Goal: Task Accomplishment & Management: Complete application form

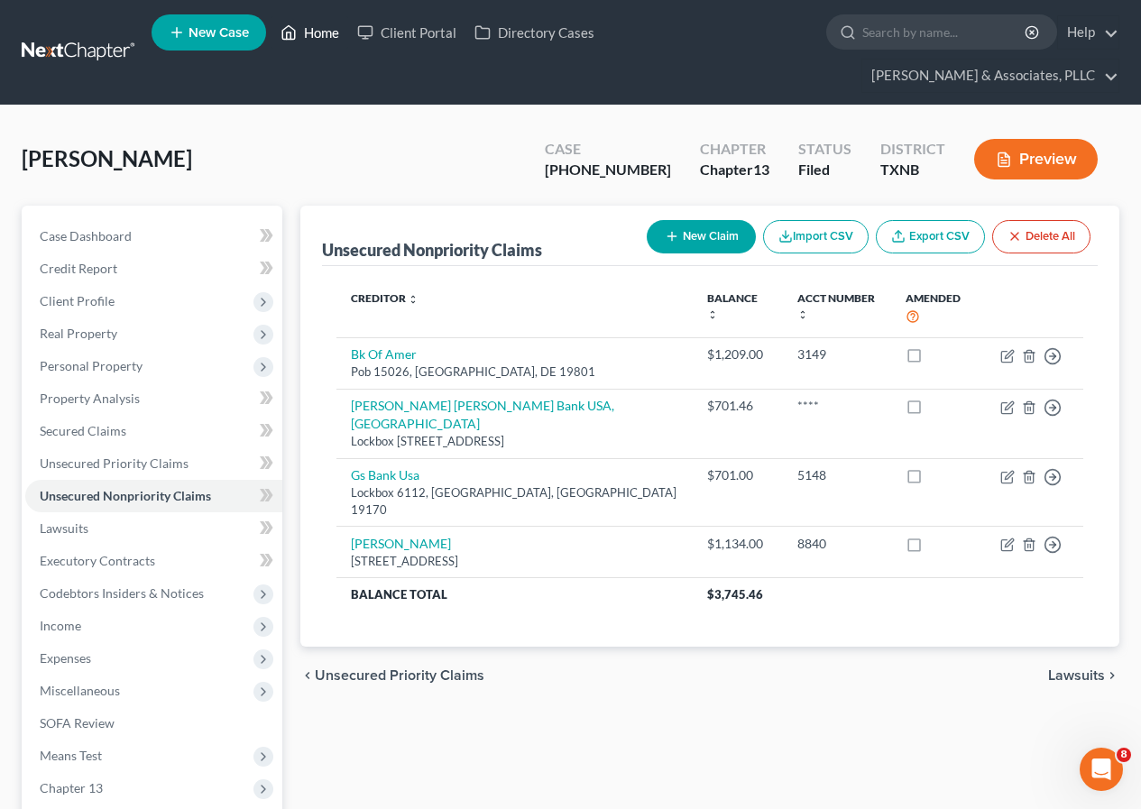
click at [318, 29] on link "Home" at bounding box center [310, 32] width 77 height 32
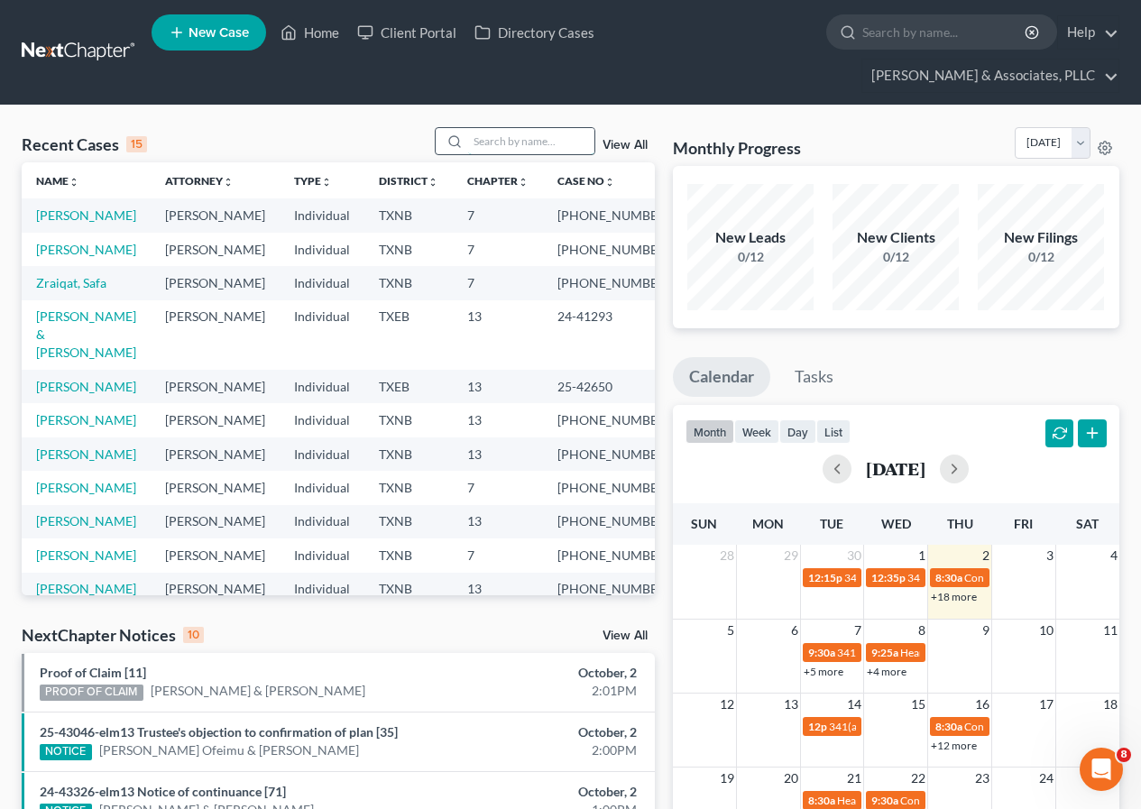
click at [490, 136] on input "search" at bounding box center [531, 141] width 126 height 26
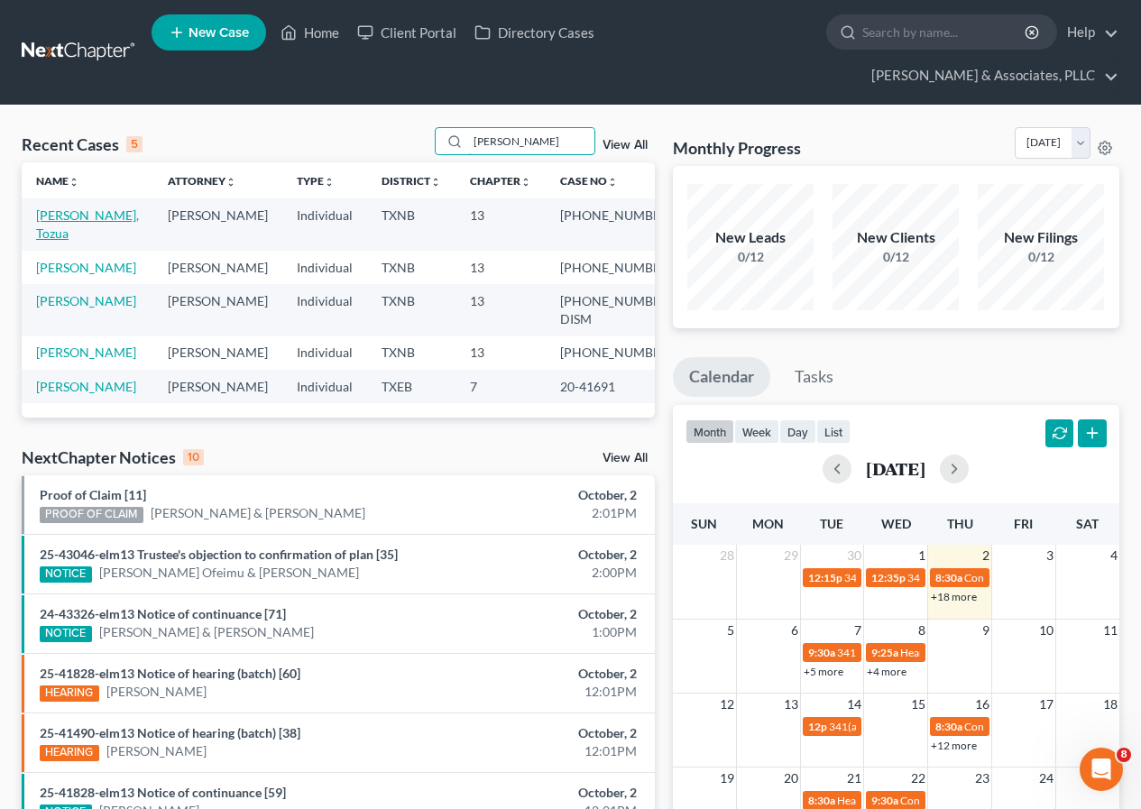
type input "[PERSON_NAME]"
click at [84, 216] on link "[PERSON_NAME], Tozua" at bounding box center [87, 223] width 103 height 33
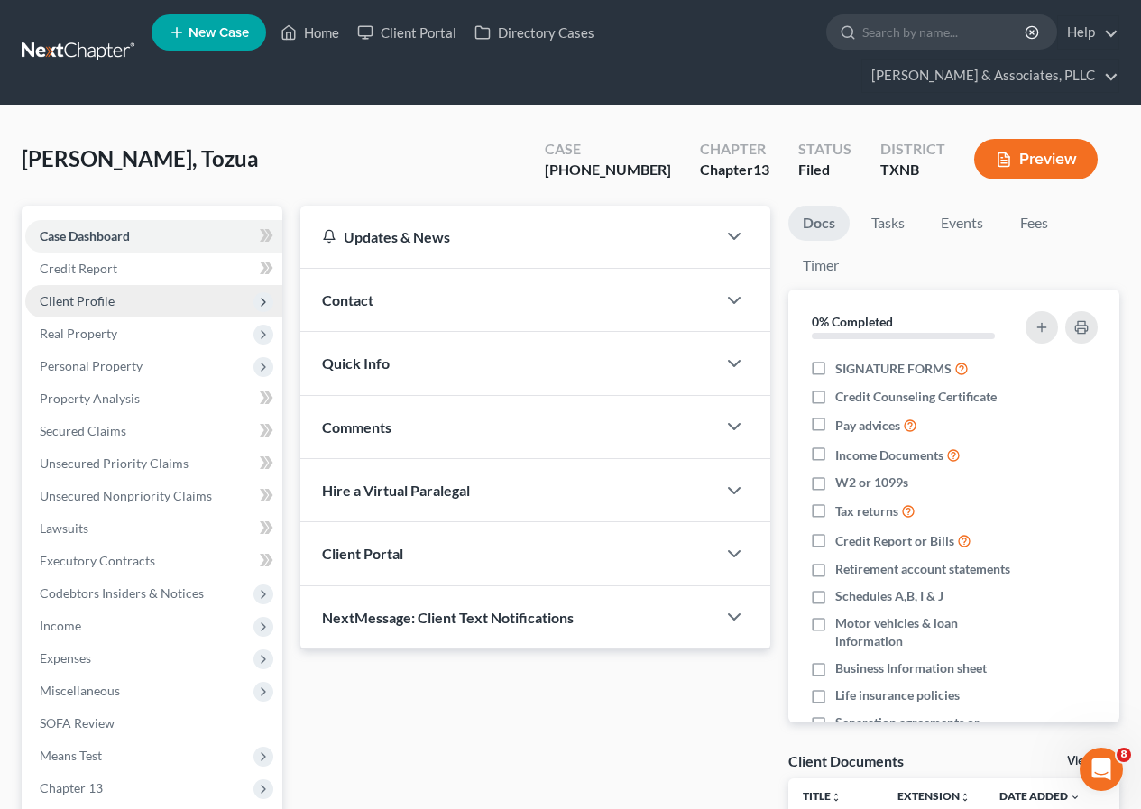
click at [102, 302] on span "Client Profile" at bounding box center [77, 300] width 75 height 15
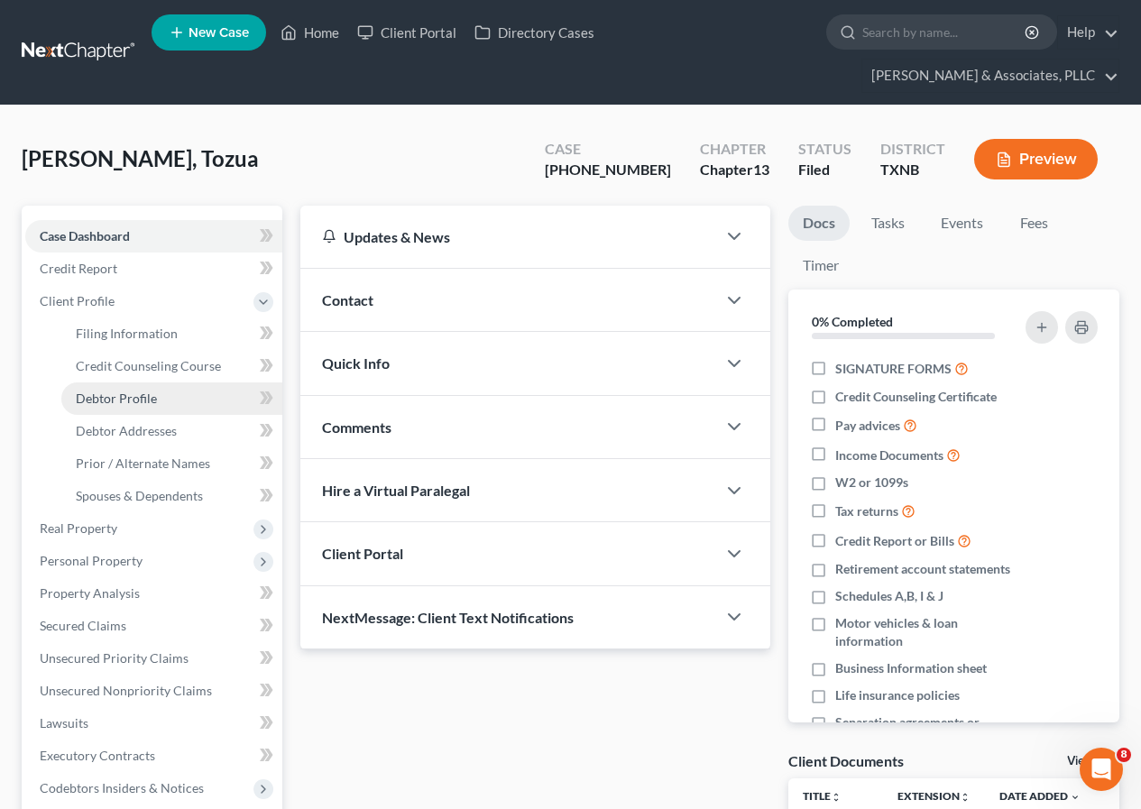
click at [144, 391] on span "Debtor Profile" at bounding box center [116, 398] width 81 height 15
select select "0"
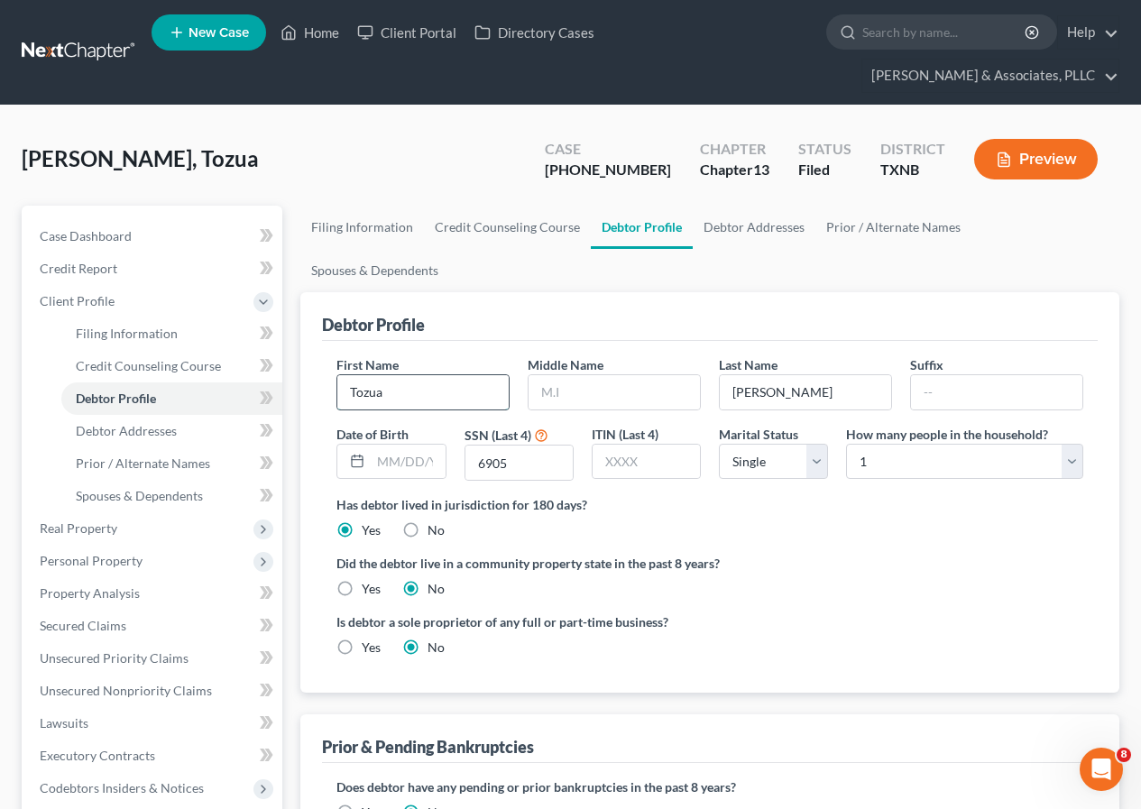
drag, startPoint x: 351, startPoint y: 348, endPoint x: 387, endPoint y: 351, distance: 36.2
click at [387, 375] on input "Tozua" at bounding box center [422, 392] width 171 height 34
drag, startPoint x: 376, startPoint y: 348, endPoint x: 827, endPoint y: 546, distance: 492.4
click at [827, 554] on div "Did the debtor live in a community property state in the past 8 years? Yes No" at bounding box center [709, 576] width 747 height 44
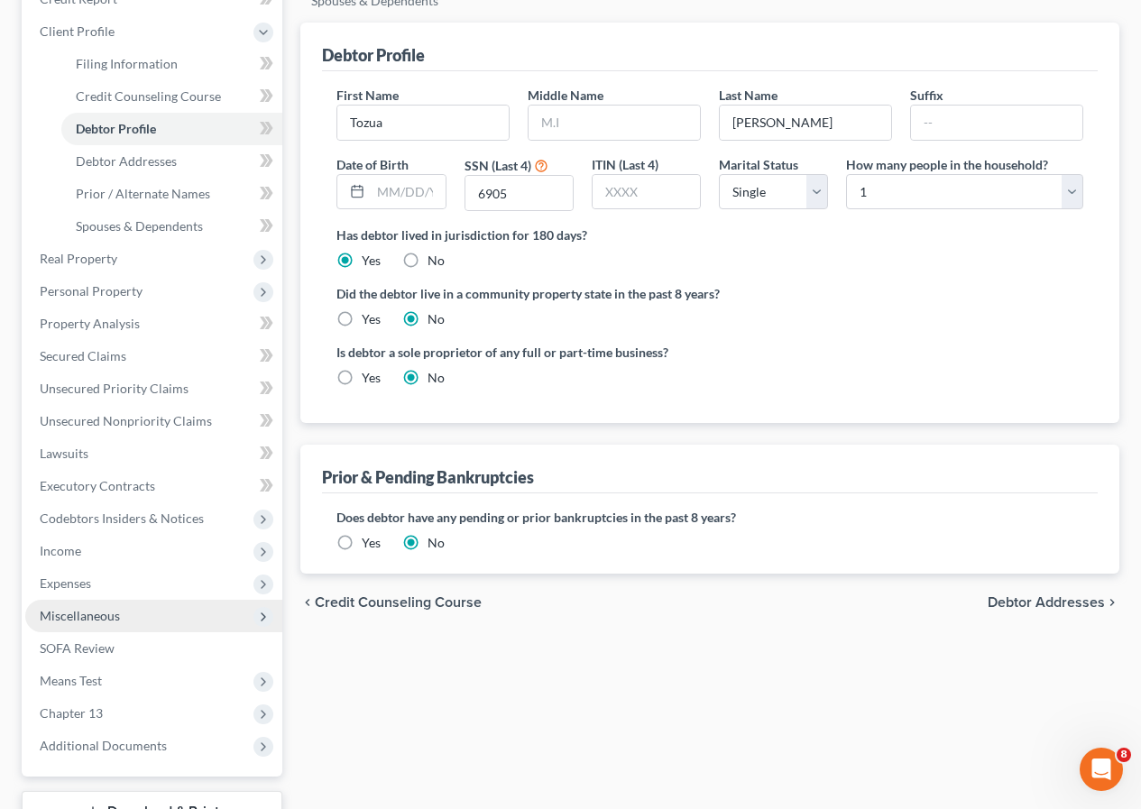
scroll to position [410, 0]
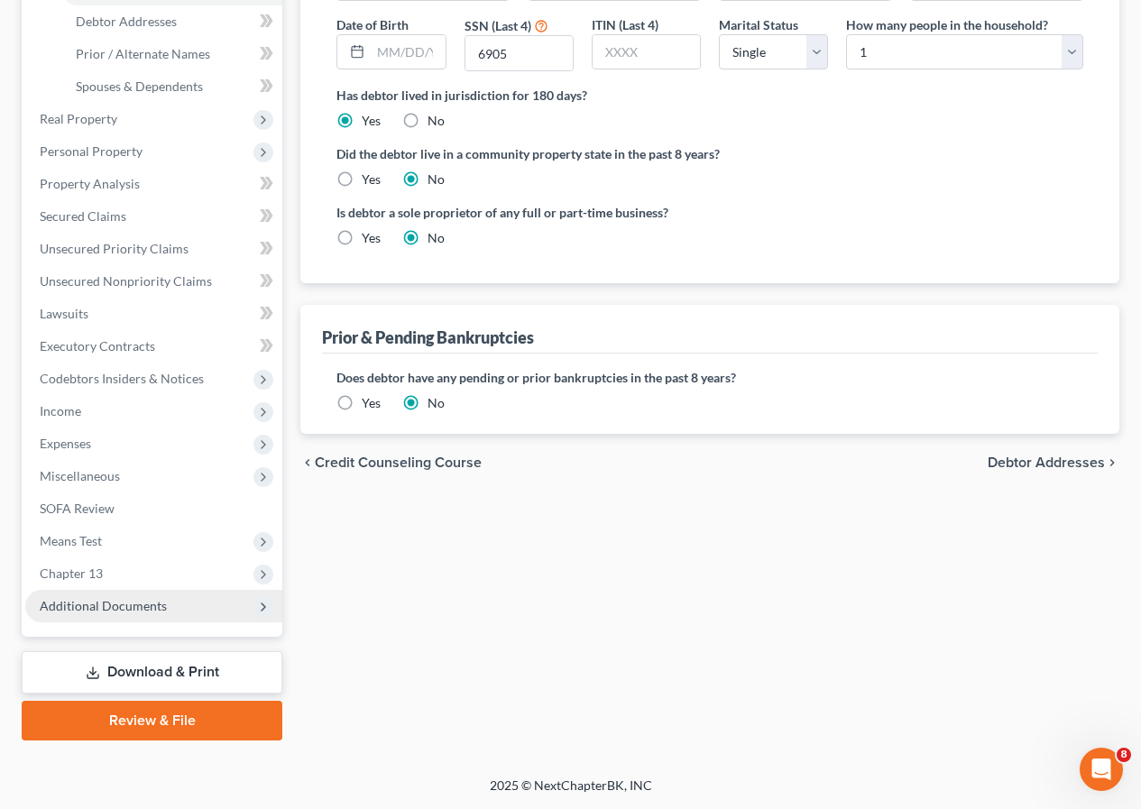
click at [112, 600] on span "Additional Documents" at bounding box center [103, 605] width 127 height 15
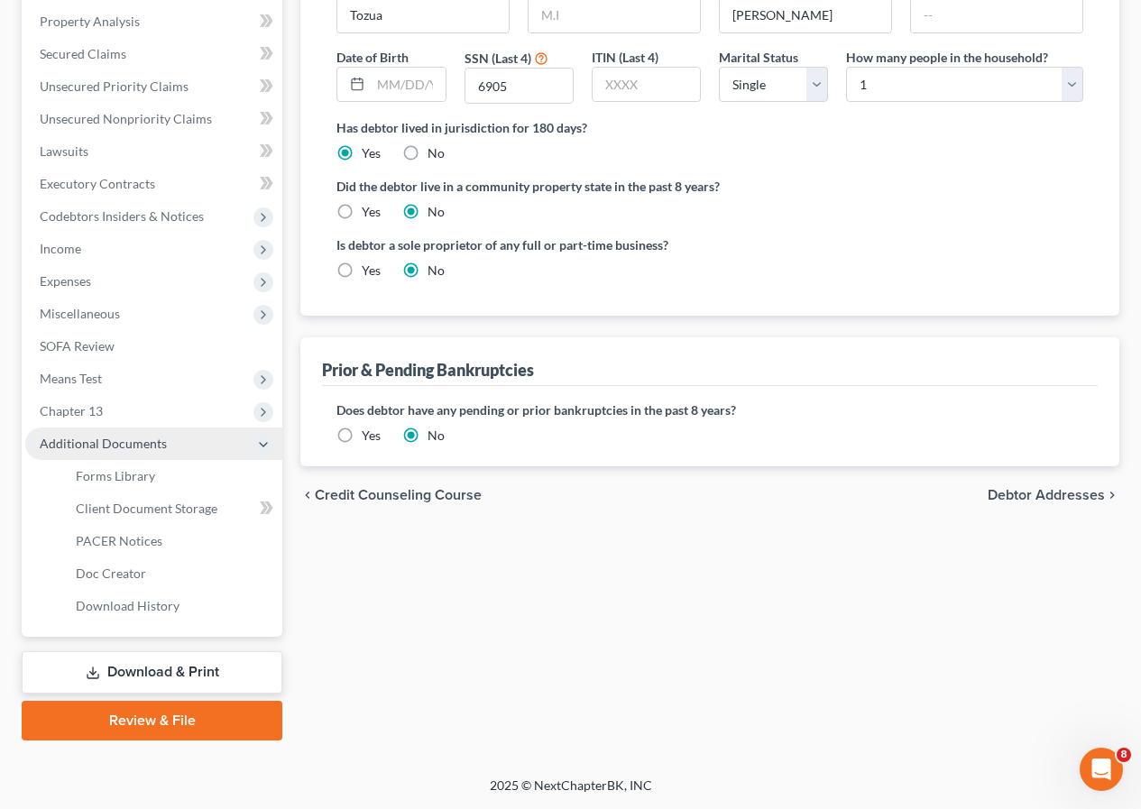
scroll to position [377, 0]
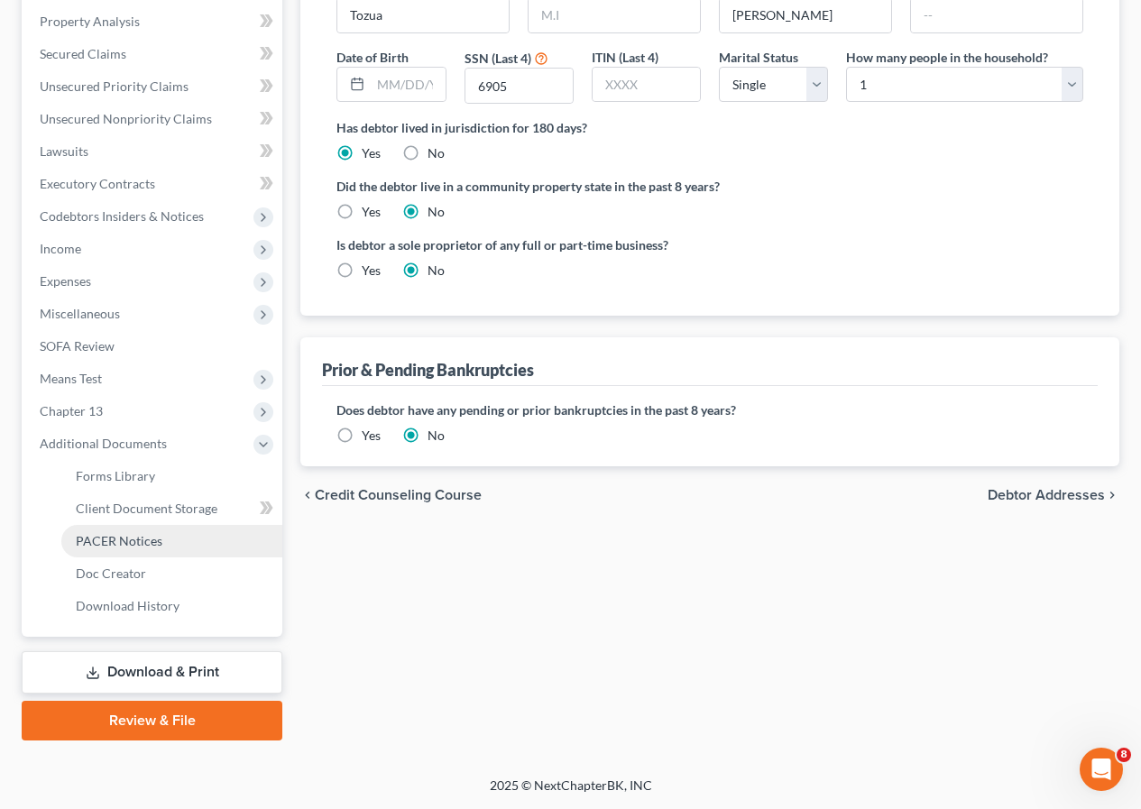
click at [115, 543] on span "PACER Notices" at bounding box center [119, 540] width 87 height 15
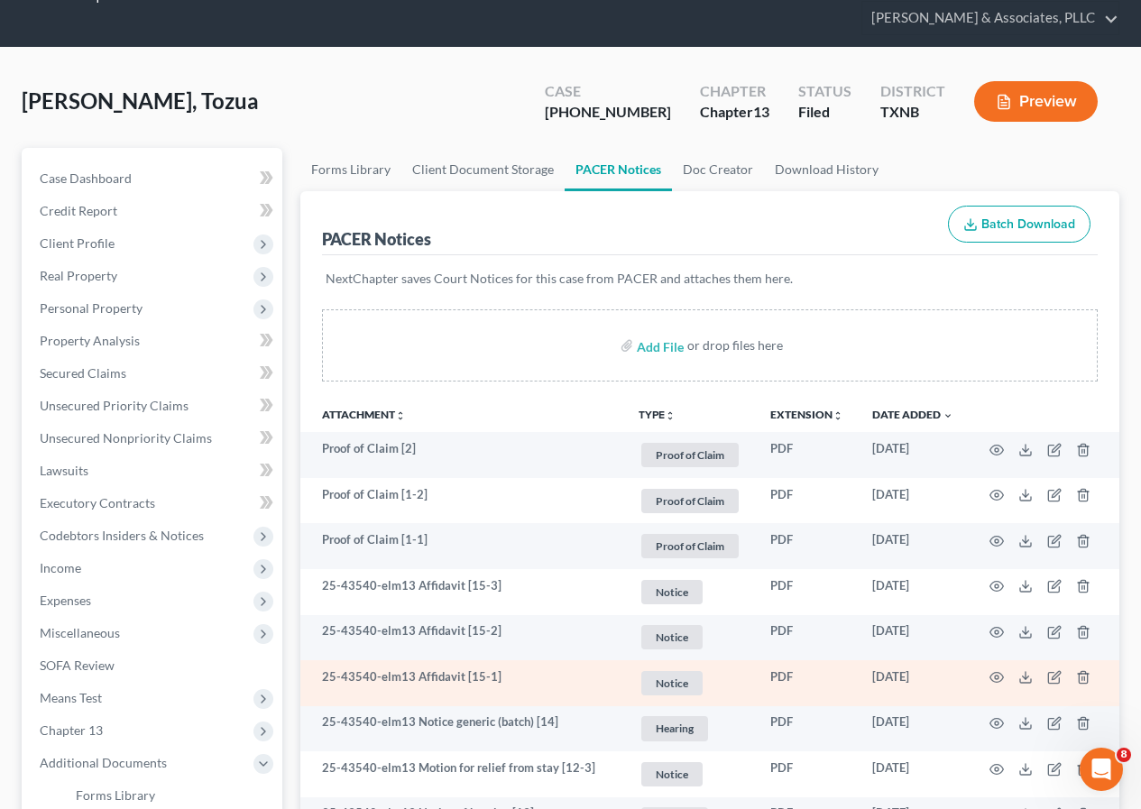
scroll to position [90, 0]
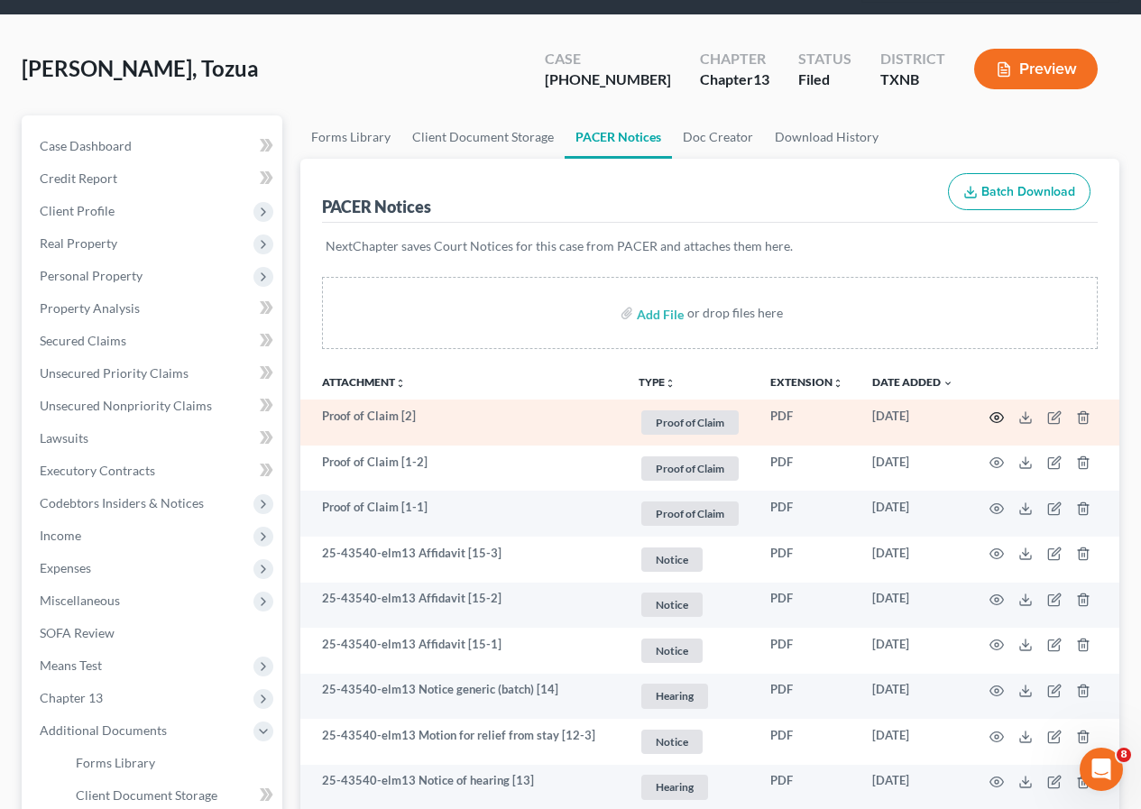
click at [992, 415] on icon "button" at bounding box center [997, 417] width 14 height 10
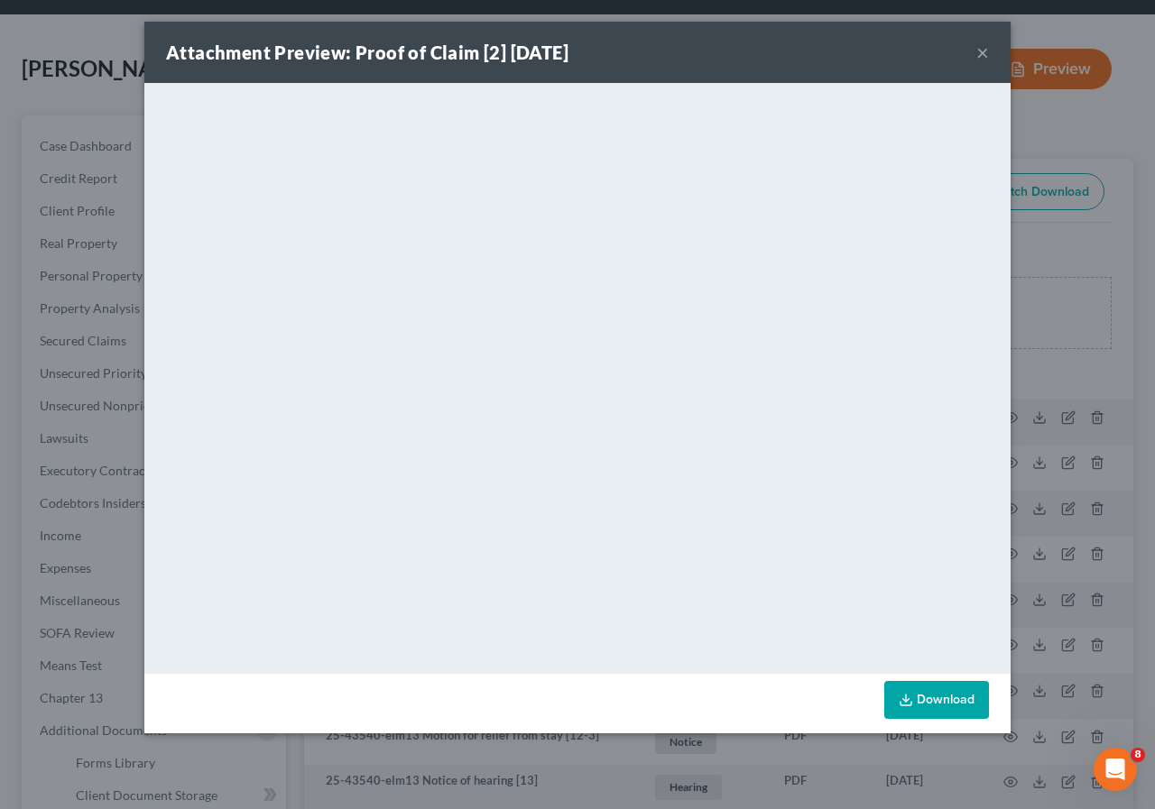
drag, startPoint x: 983, startPoint y: 51, endPoint x: 962, endPoint y: 83, distance: 38.5
click at [982, 51] on button "×" at bounding box center [982, 52] width 13 height 22
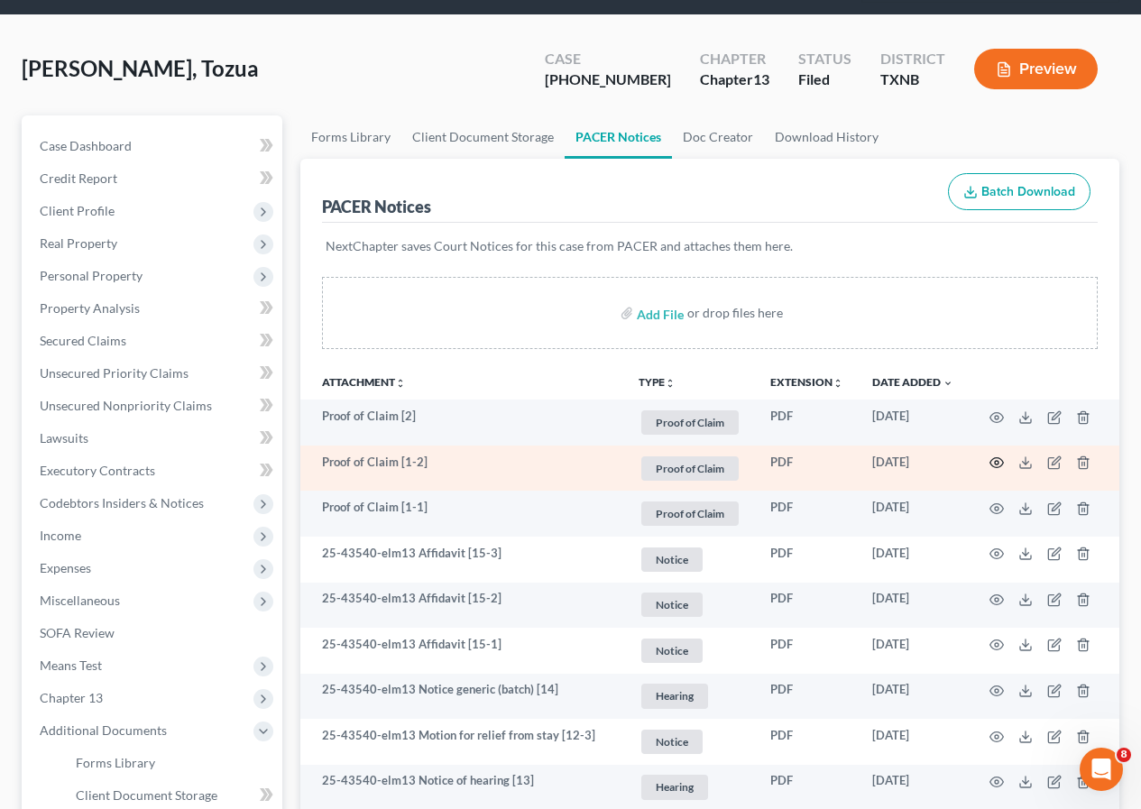
click at [994, 459] on icon "button" at bounding box center [997, 463] width 14 height 10
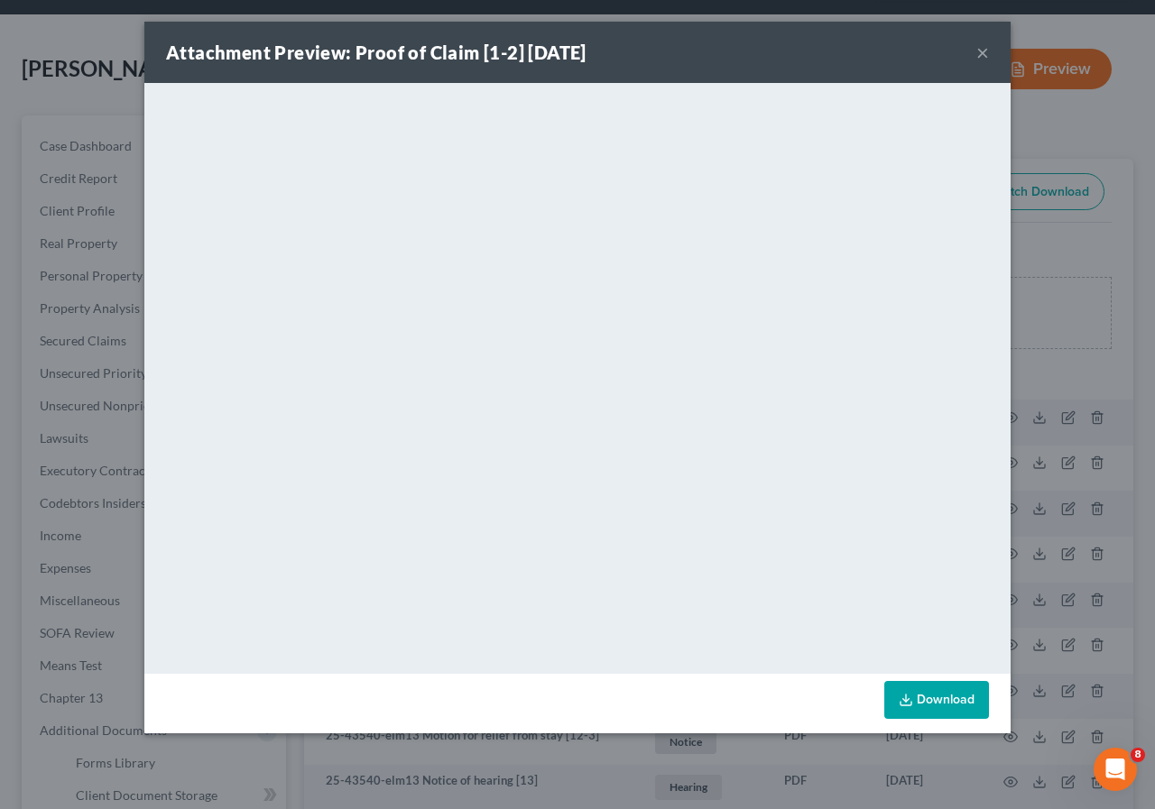
click at [984, 58] on button "×" at bounding box center [982, 52] width 13 height 22
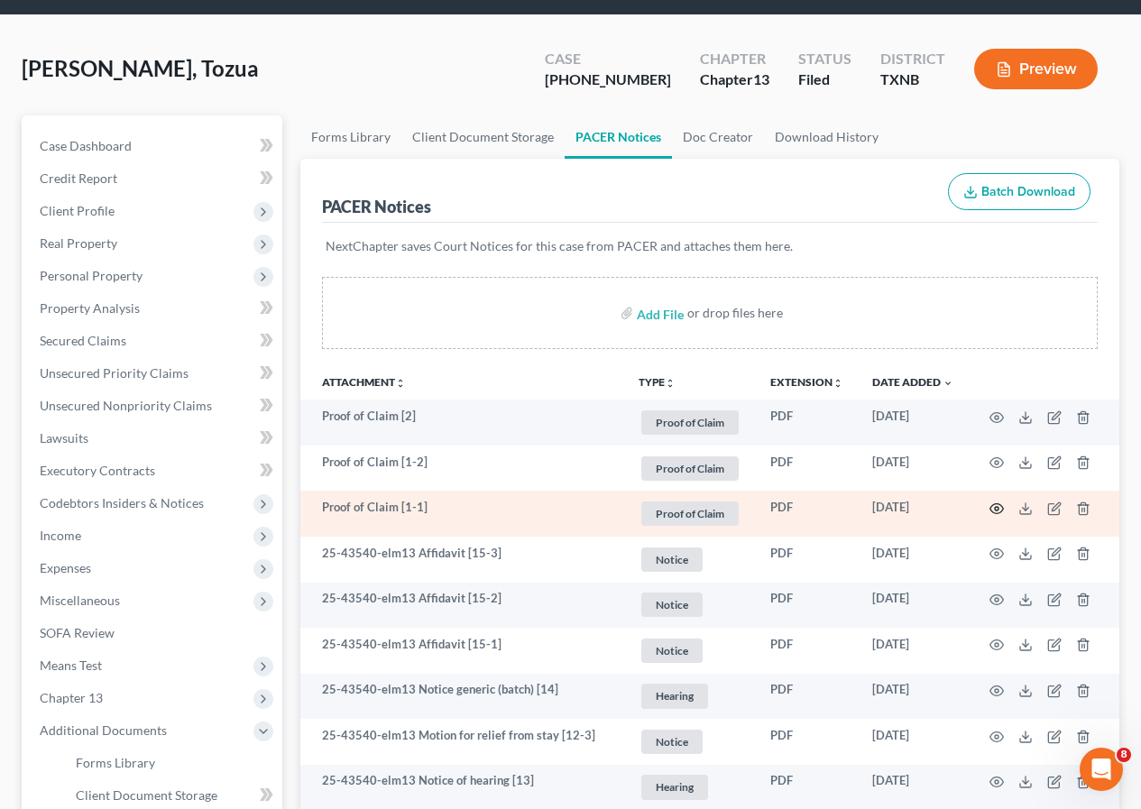
click at [997, 504] on icon "button" at bounding box center [997, 509] width 14 height 10
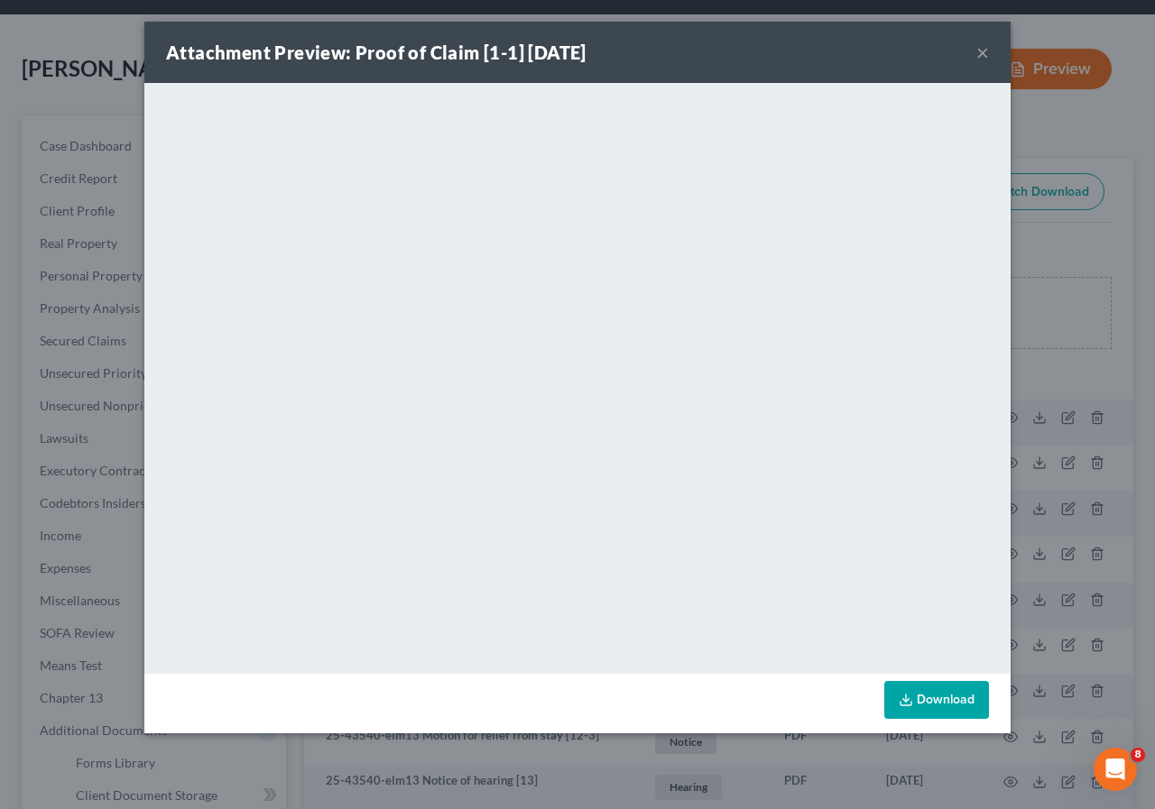
click at [984, 52] on button "×" at bounding box center [982, 52] width 13 height 22
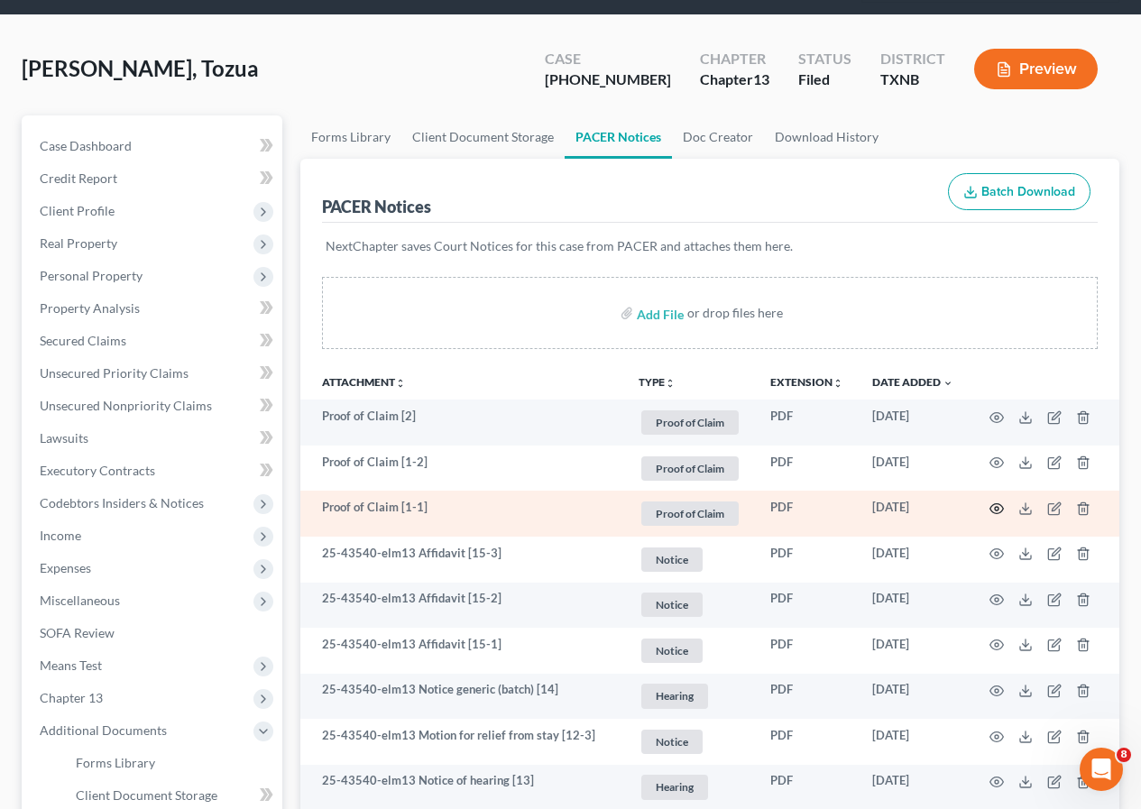
click at [999, 505] on icon "button" at bounding box center [997, 509] width 14 height 14
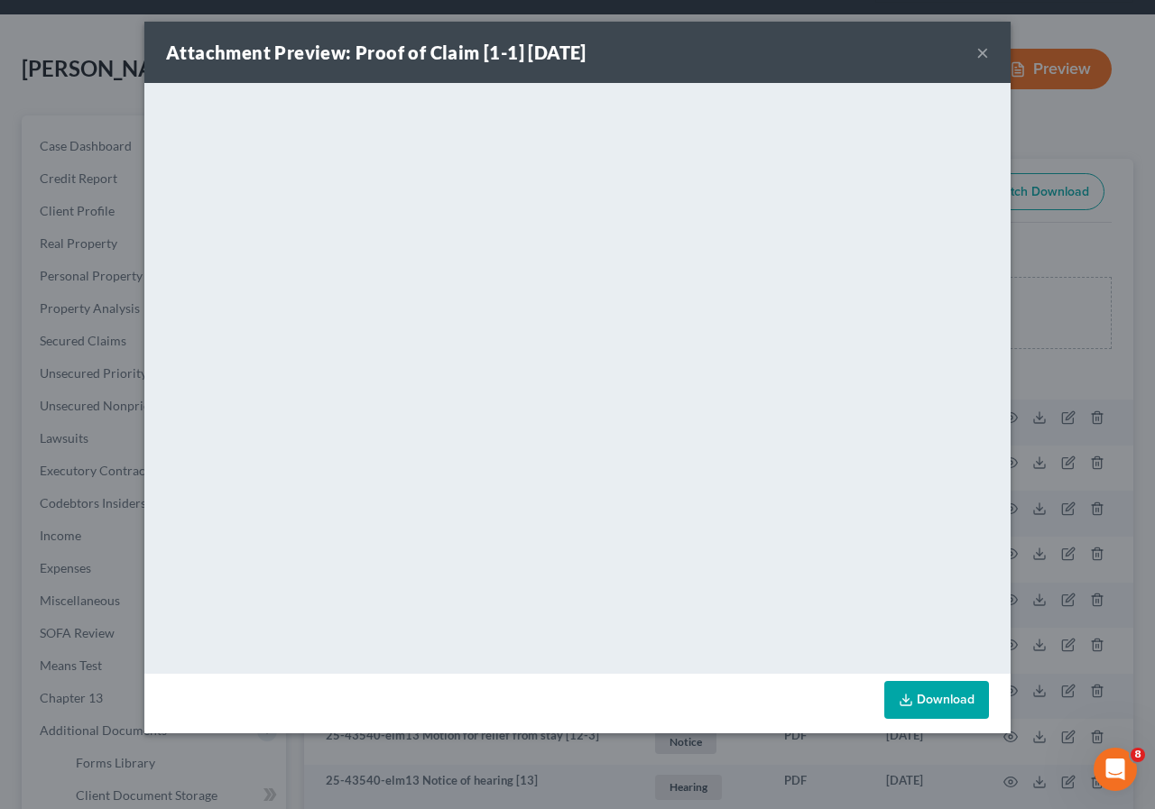
click at [980, 51] on button "×" at bounding box center [982, 52] width 13 height 22
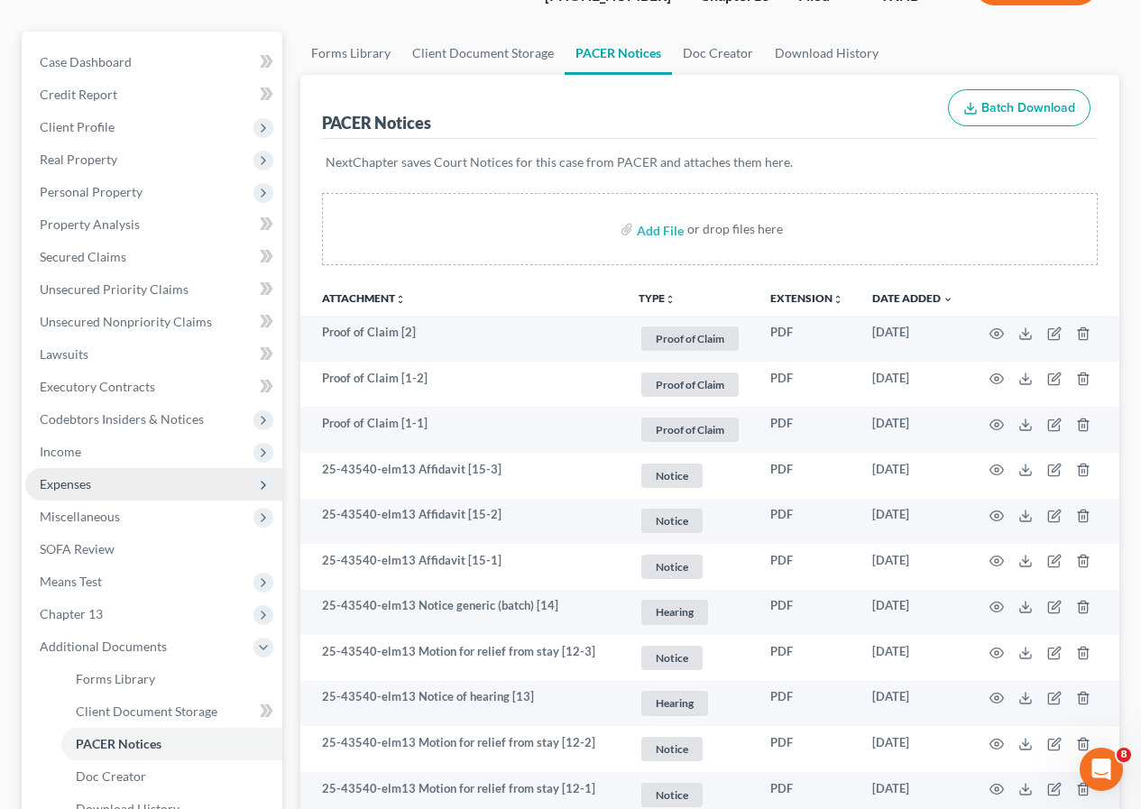
scroll to position [180, 0]
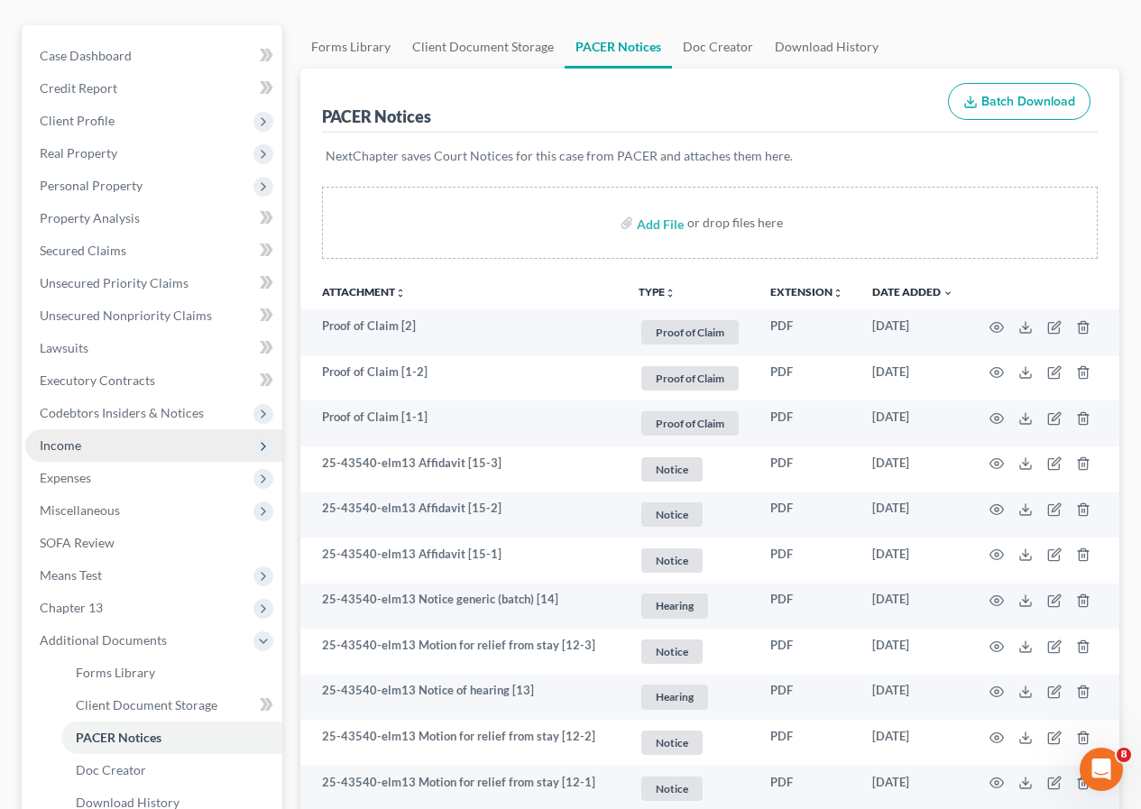
click at [105, 450] on span "Income" at bounding box center [153, 445] width 257 height 32
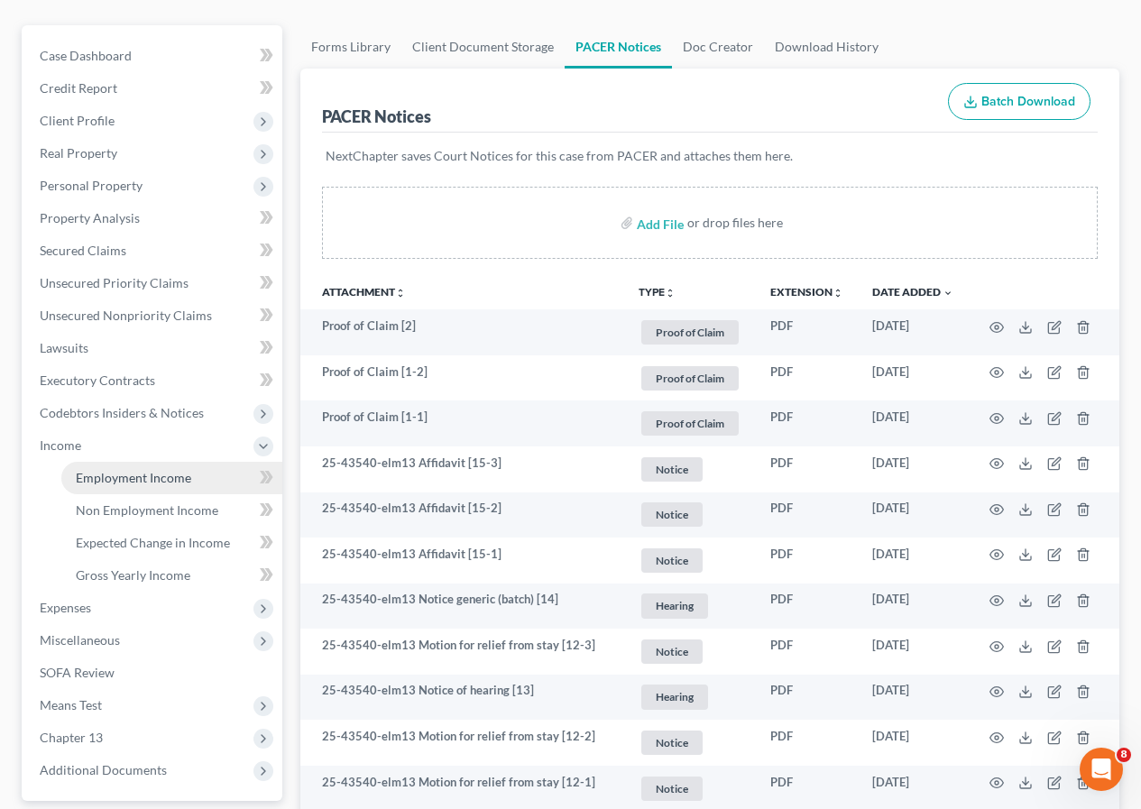
click at [119, 480] on span "Employment Income" at bounding box center [133, 477] width 115 height 15
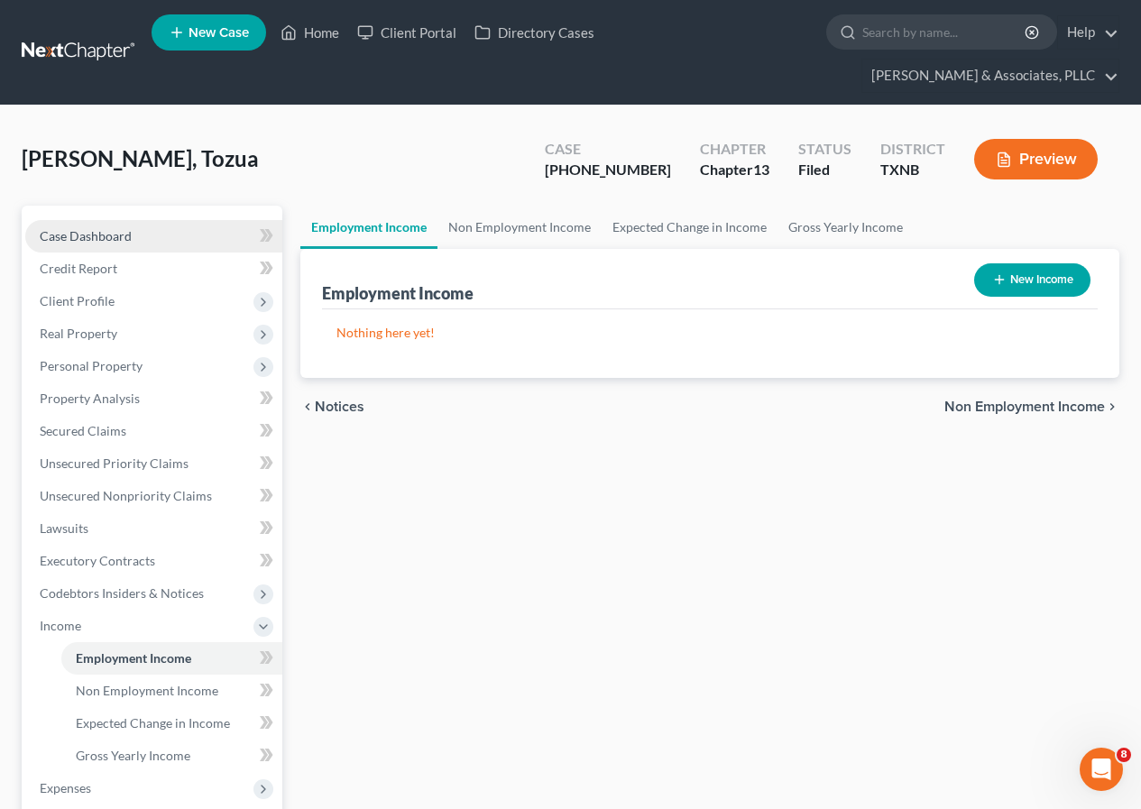
click at [118, 238] on span "Case Dashboard" at bounding box center [86, 235] width 92 height 15
